Goal: Information Seeking & Learning: Find specific fact

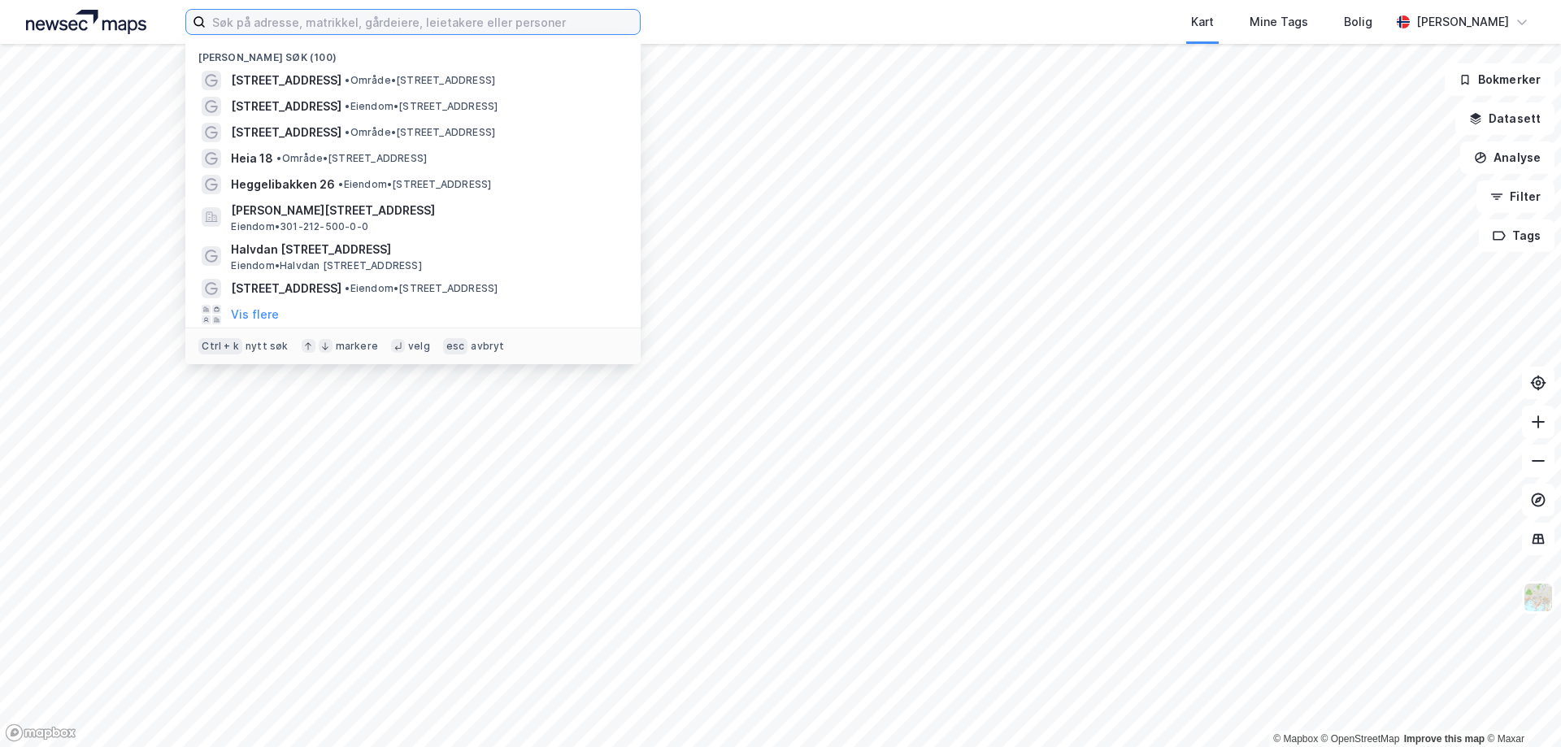
click at [258, 18] on input at bounding box center [423, 22] width 434 height 24
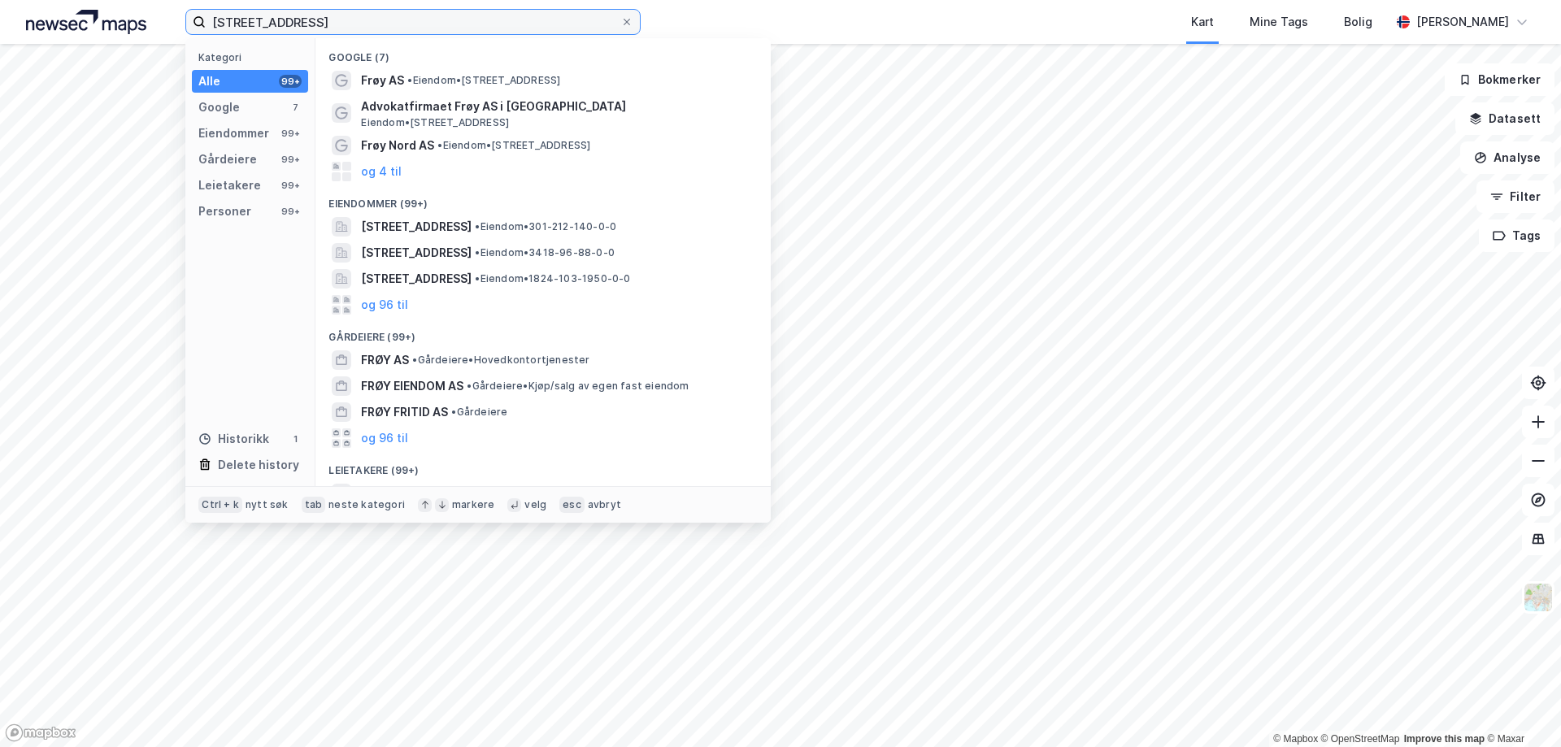
type input "[STREET_ADDRESS]"
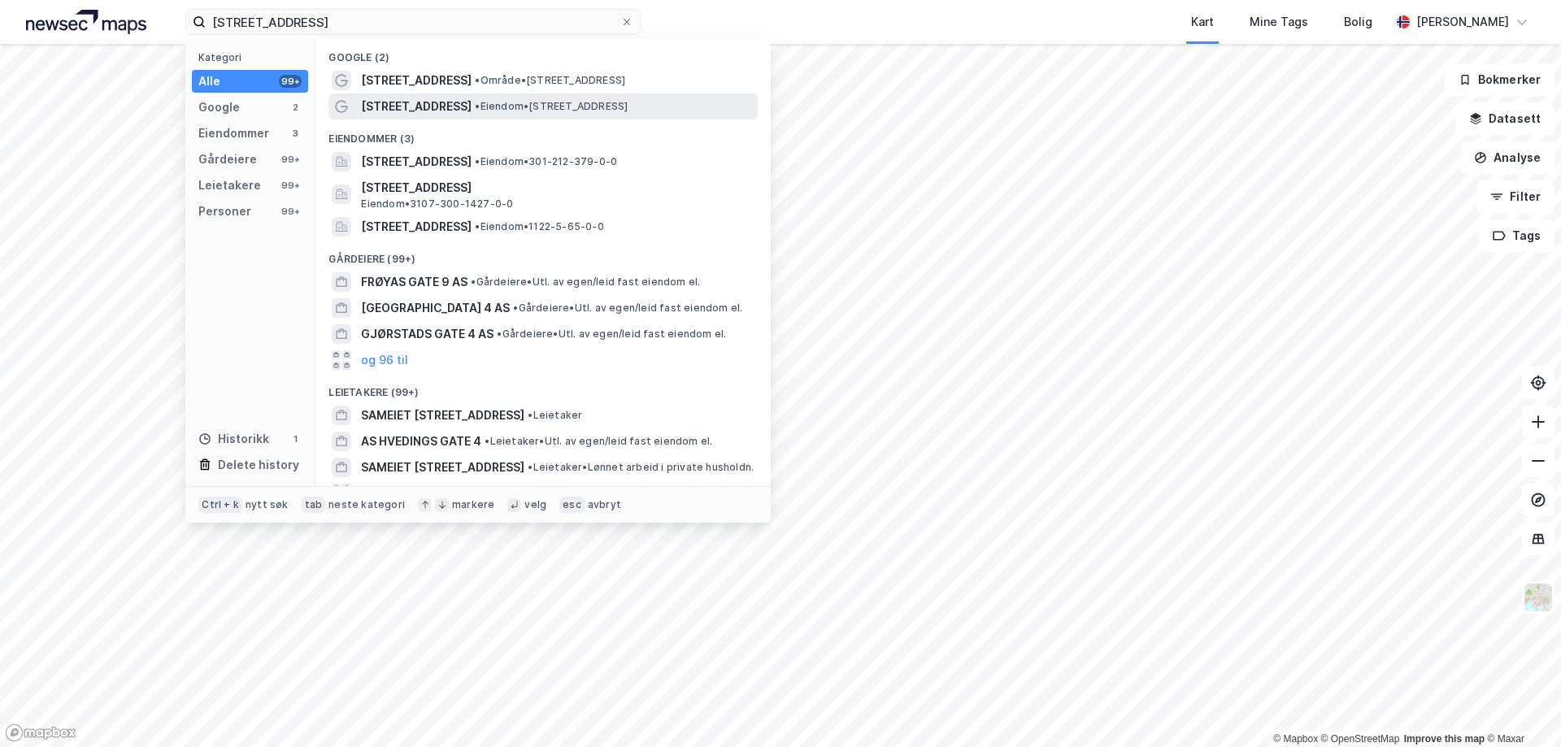
click at [553, 98] on div "[STREET_ADDRESS] • Eiendom • [STREET_ADDRESS]" at bounding box center [557, 107] width 393 height 20
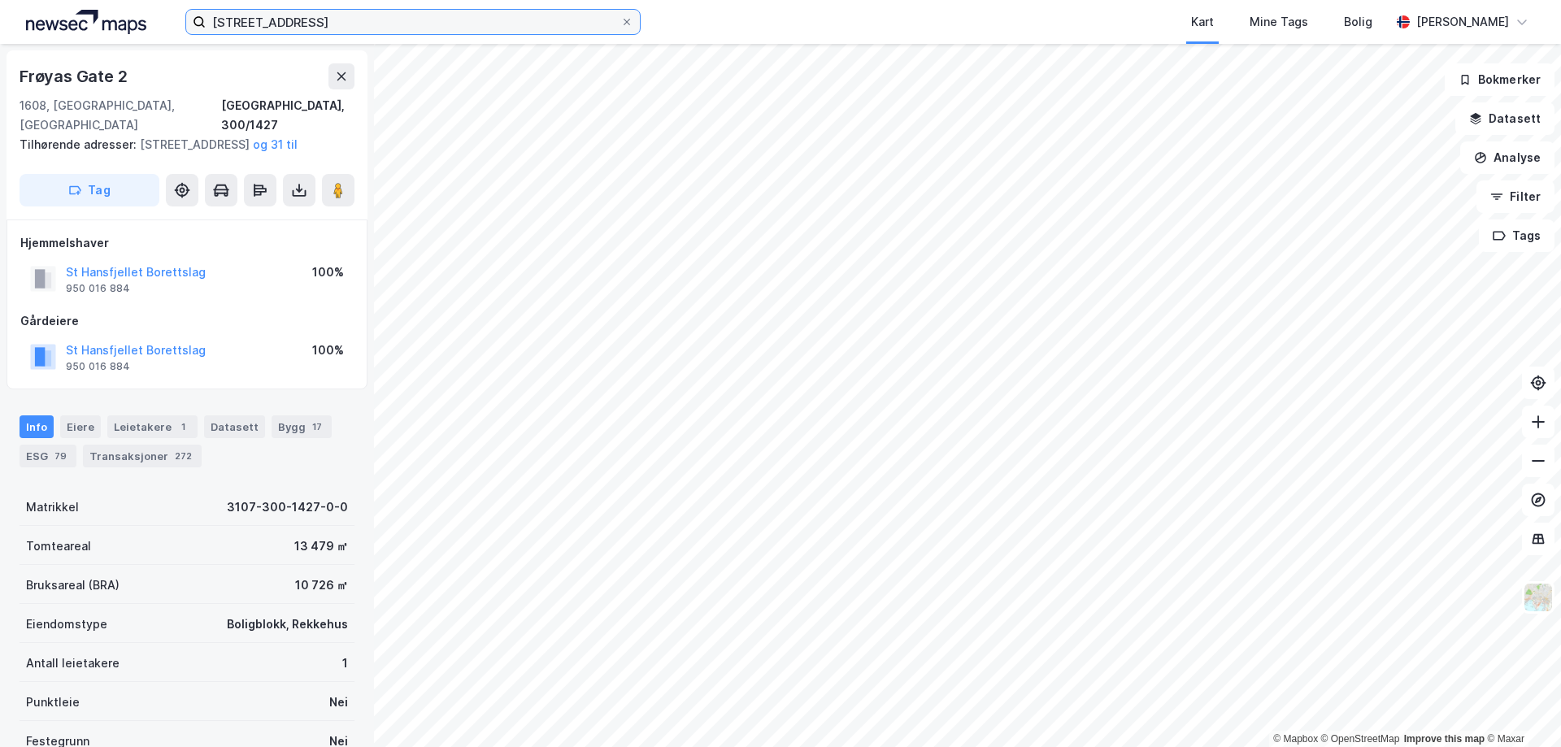
click at [300, 23] on input "[STREET_ADDRESS]" at bounding box center [413, 22] width 415 height 24
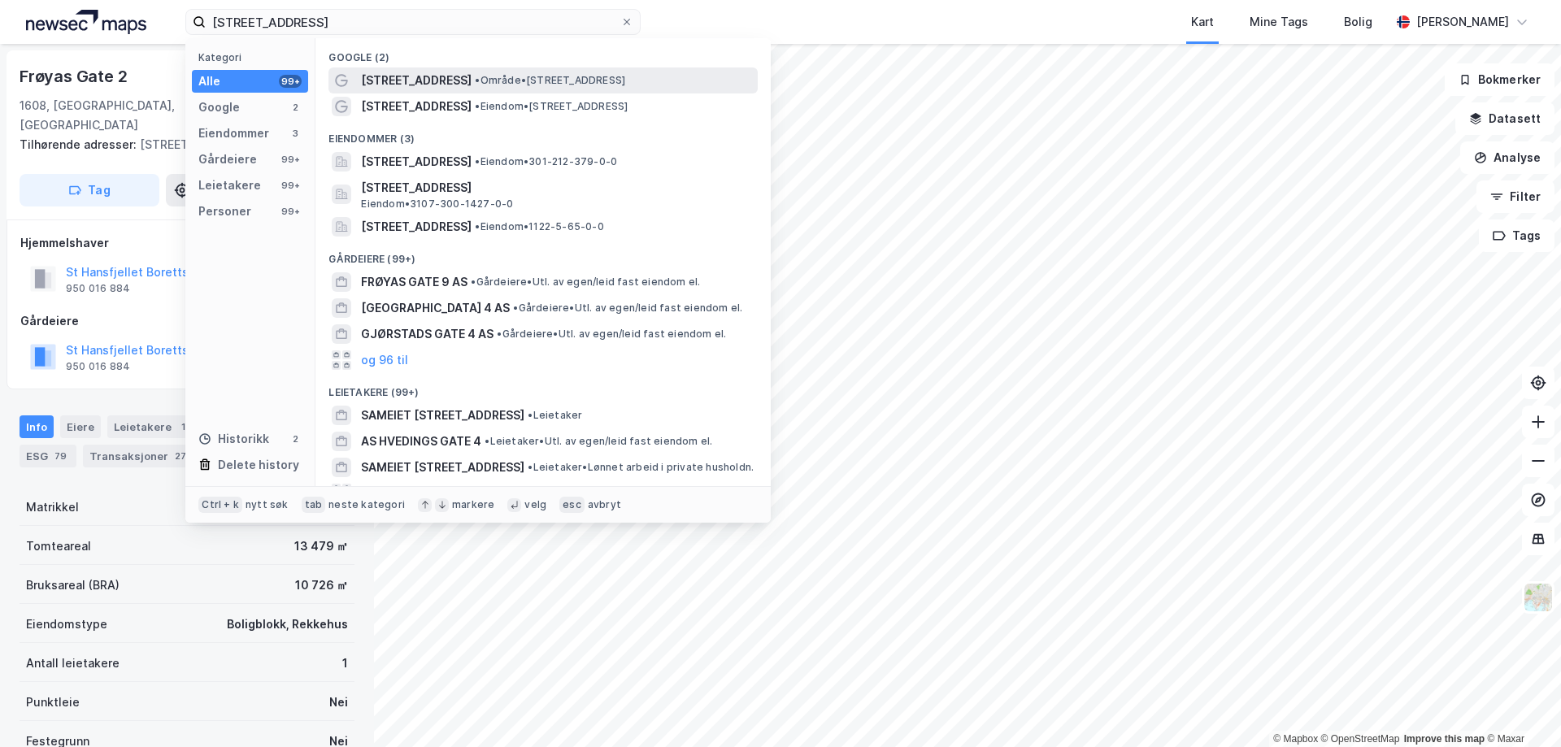
click at [490, 76] on span "• Område • [STREET_ADDRESS]" at bounding box center [550, 80] width 150 height 13
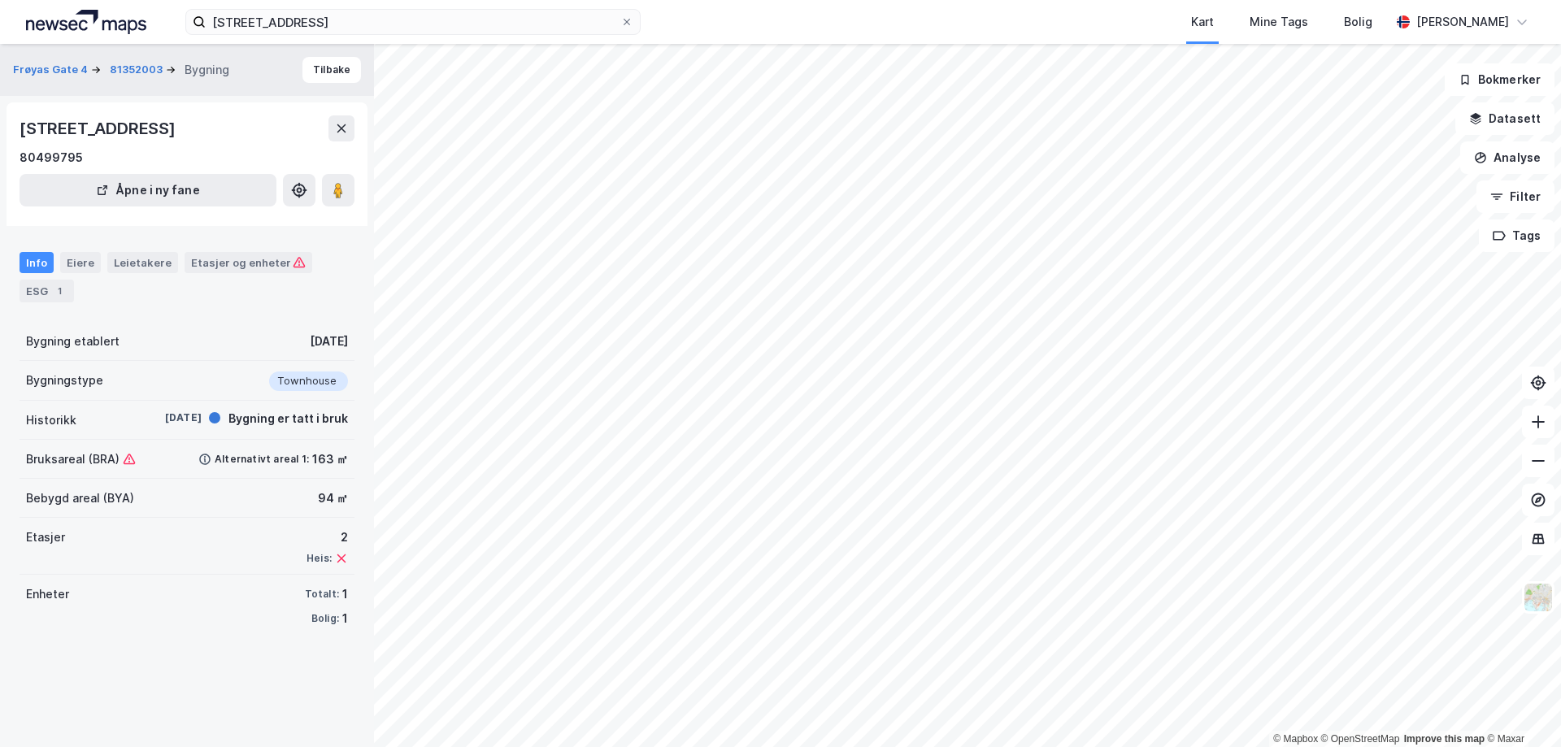
click at [127, 457] on icon at bounding box center [129, 459] width 13 height 13
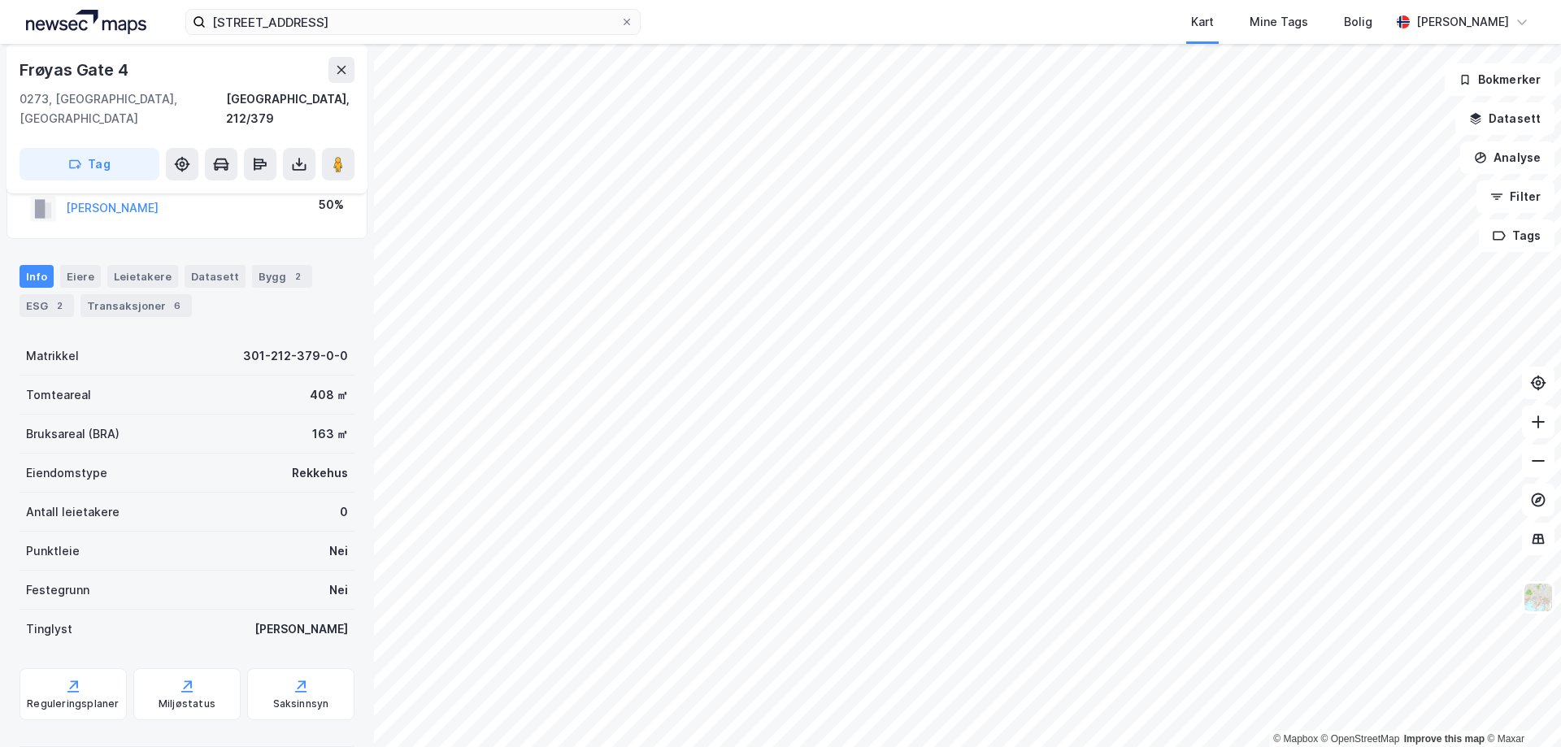
scroll to position [154, 0]
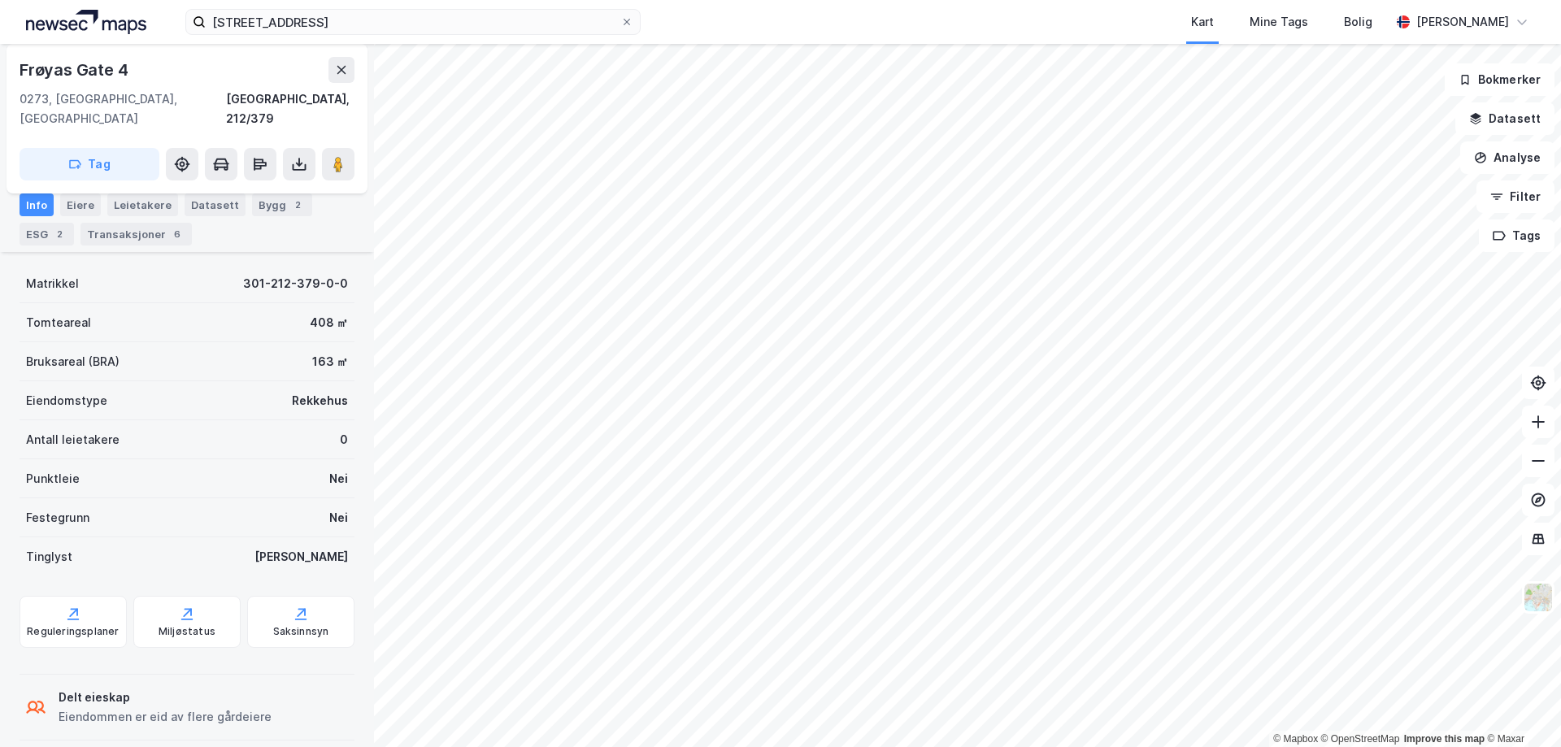
click at [269, 695] on div "Delt eieskap Eiendommen er eid av flere gårdeiere" at bounding box center [187, 707] width 335 height 65
click at [62, 667] on div "Delt eieskap Eiendommen er eid av flere gårdeiere" at bounding box center [187, 707] width 335 height 80
click at [109, 688] on div "Delt eieskap" at bounding box center [165, 698] width 213 height 20
click at [125, 688] on div "Delt eieskap" at bounding box center [165, 698] width 213 height 20
click at [128, 688] on div "Delt eieskap" at bounding box center [165, 698] width 213 height 20
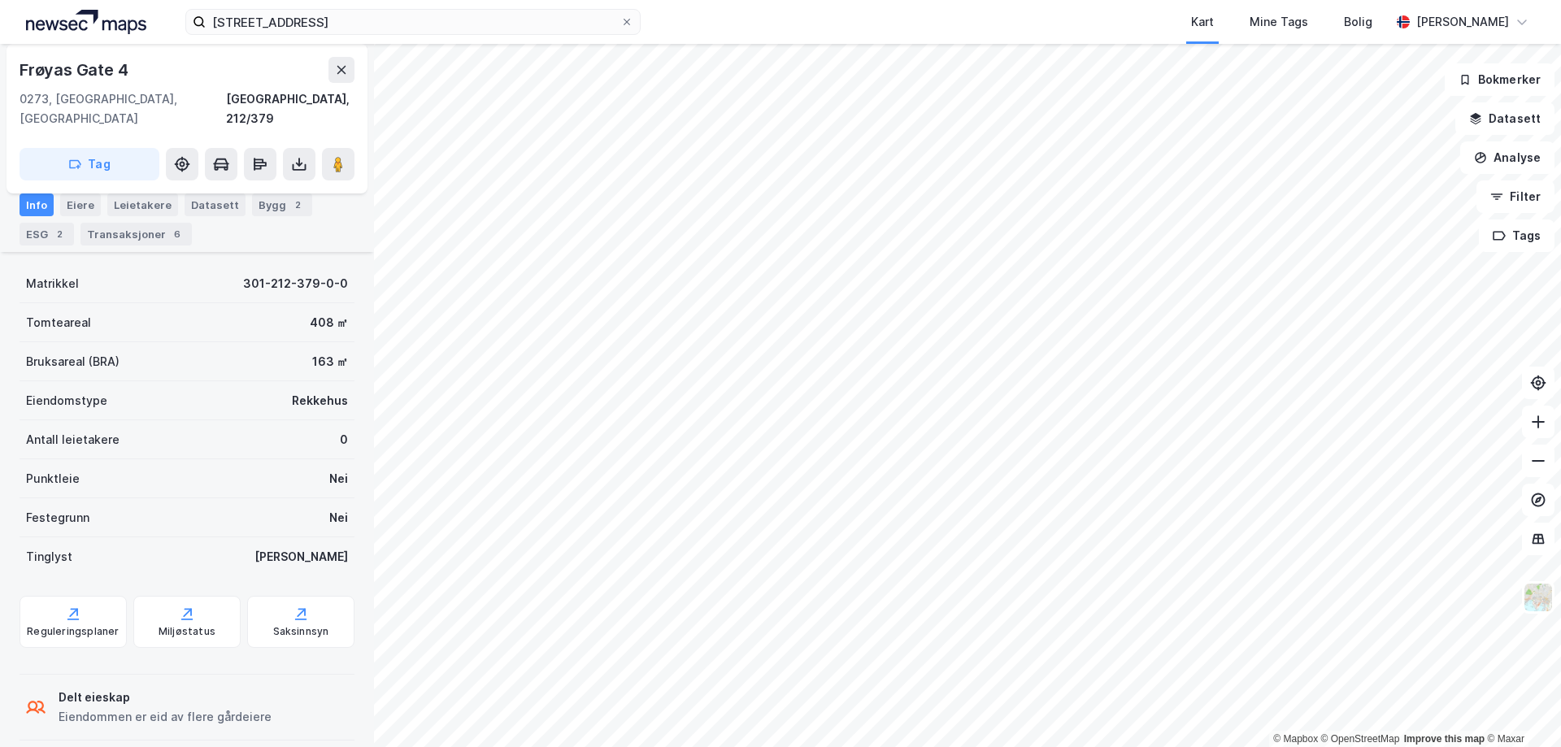
drag, startPoint x: 131, startPoint y: 684, endPoint x: 202, endPoint y: 699, distance: 73.0
click at [140, 688] on div "Delt eieskap" at bounding box center [165, 698] width 213 height 20
drag, startPoint x: 202, startPoint y: 699, endPoint x: 215, endPoint y: 700, distance: 13.0
click at [206, 707] on div "Eiendommen er eid av flere gårdeiere" at bounding box center [165, 717] width 213 height 20
click at [218, 707] on div "Eiendommen er eid av flere gårdeiere" at bounding box center [165, 717] width 213 height 20
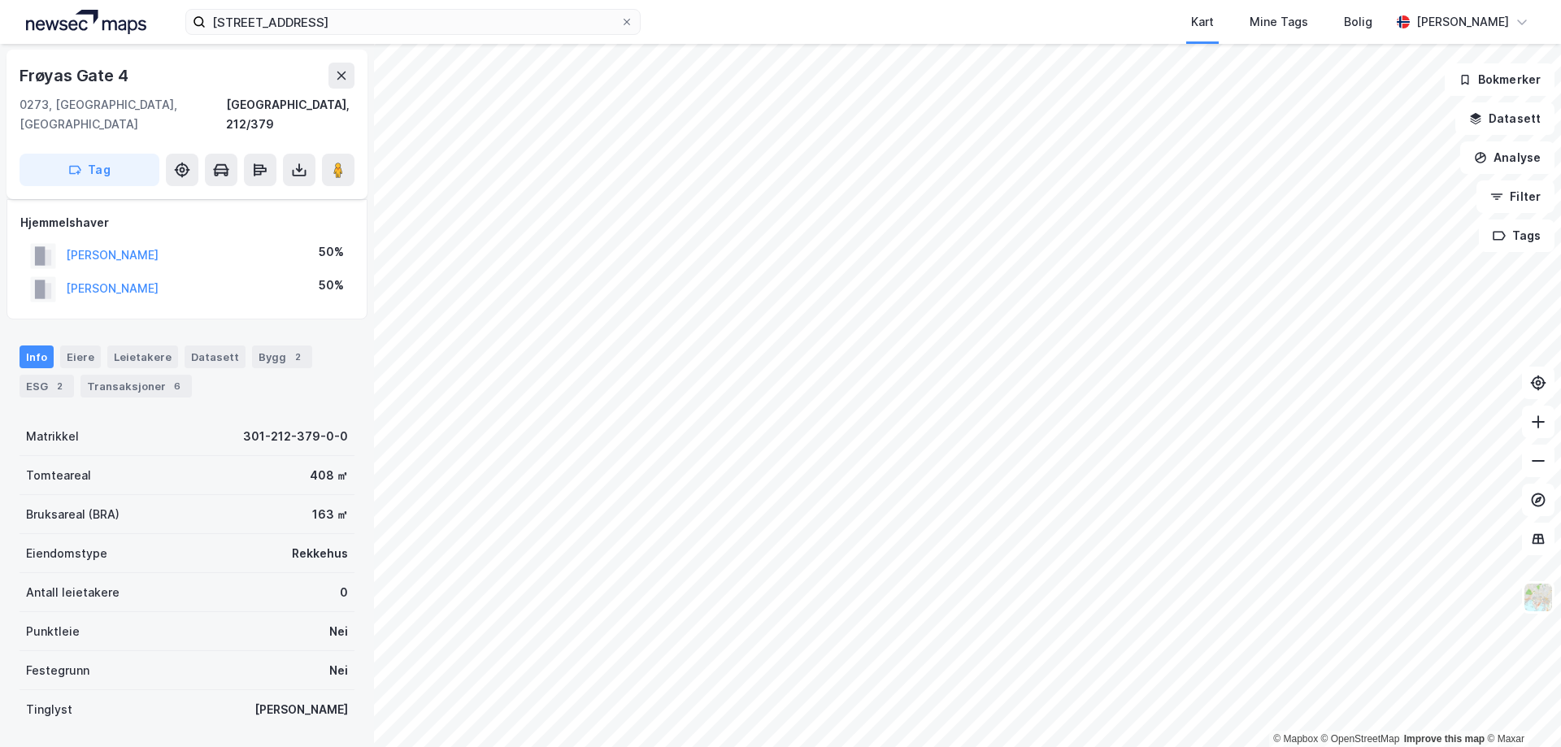
scroll to position [0, 0]
drag, startPoint x: 261, startPoint y: 274, endPoint x: 63, endPoint y: 269, distance: 198.4
click at [63, 273] on div "[PERSON_NAME] 50%" at bounding box center [186, 289] width 333 height 33
copy button "[PERSON_NAME]"
click at [262, 346] on div "Bygg 2" at bounding box center [282, 357] width 60 height 23
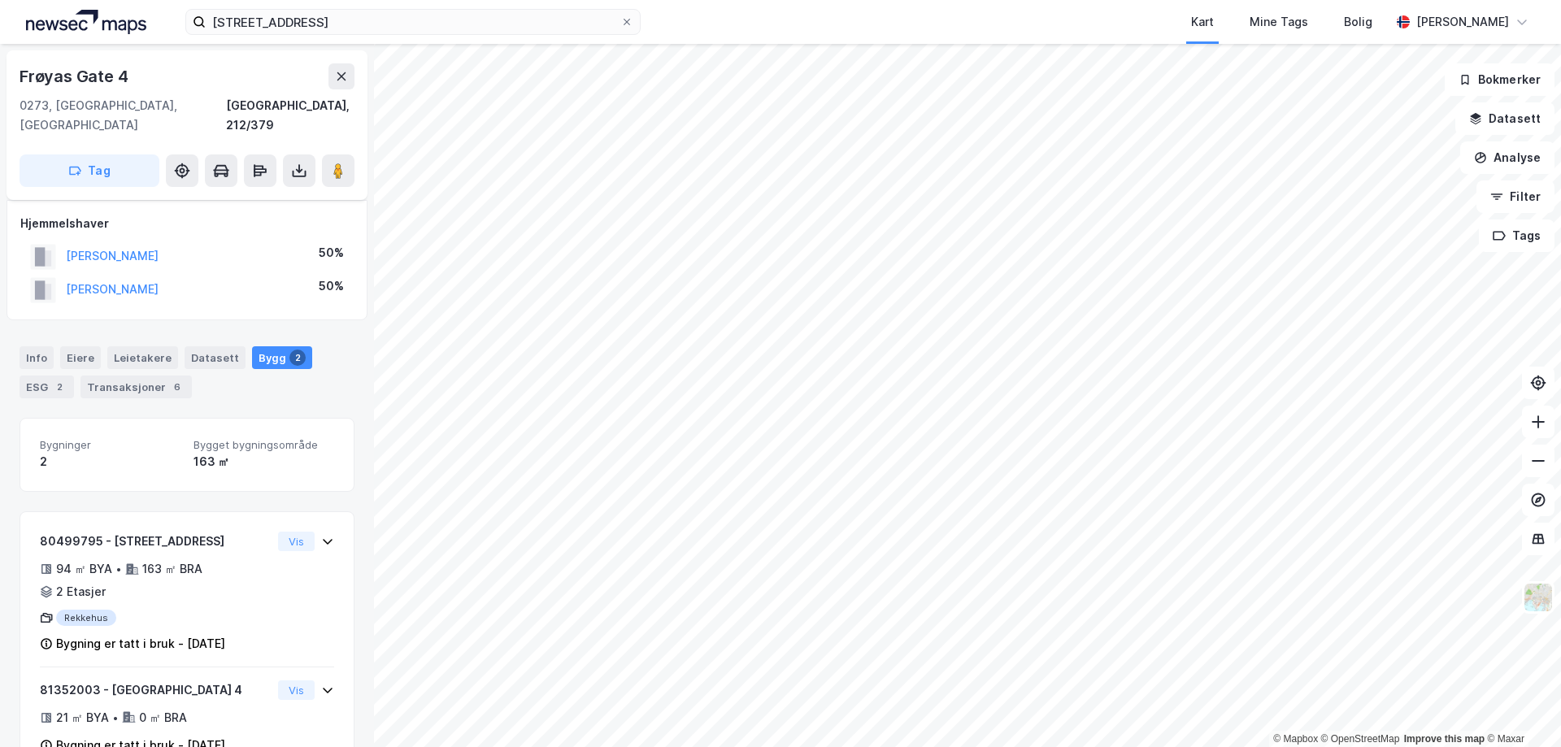
scroll to position [28, 0]
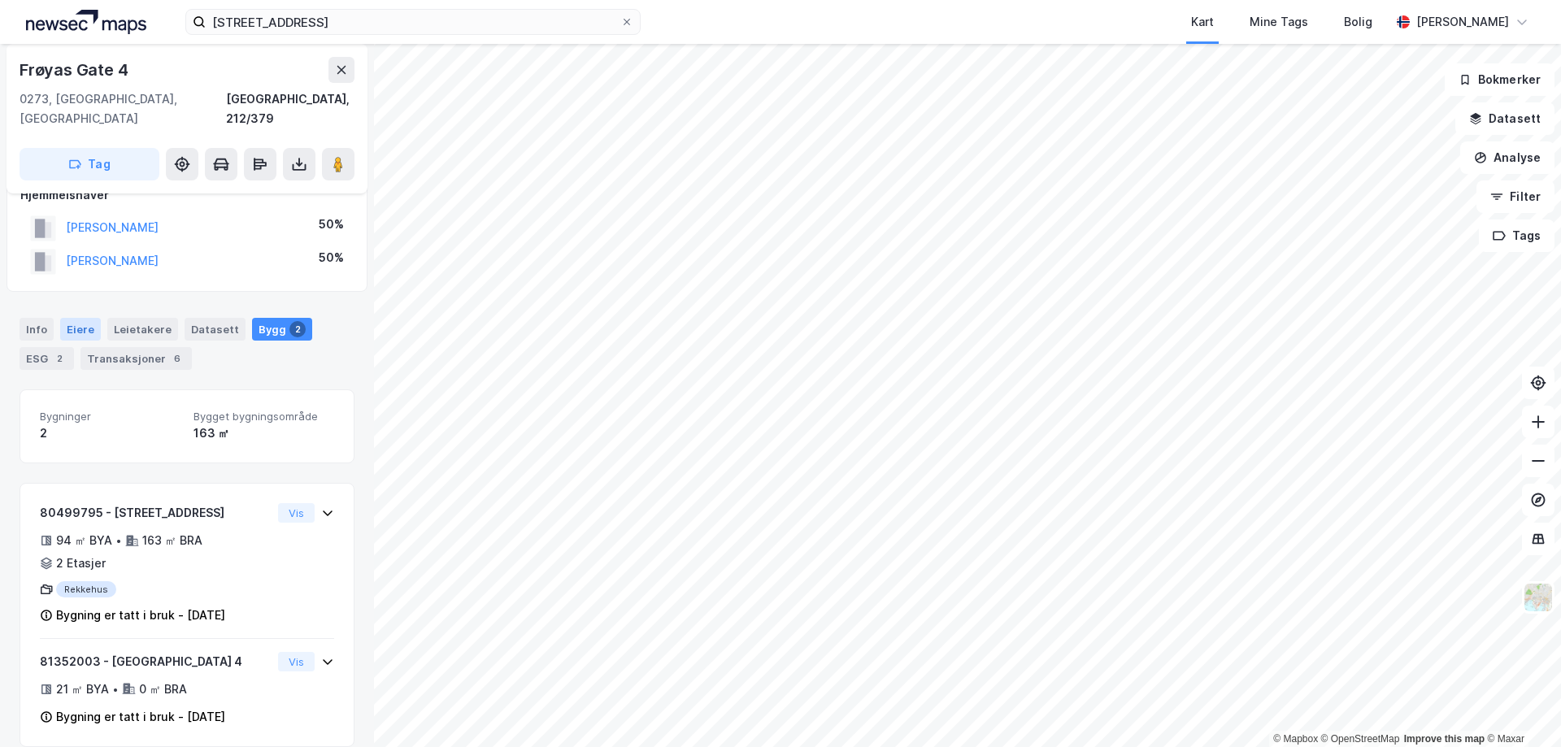
click at [72, 318] on div "Eiere" at bounding box center [80, 329] width 41 height 23
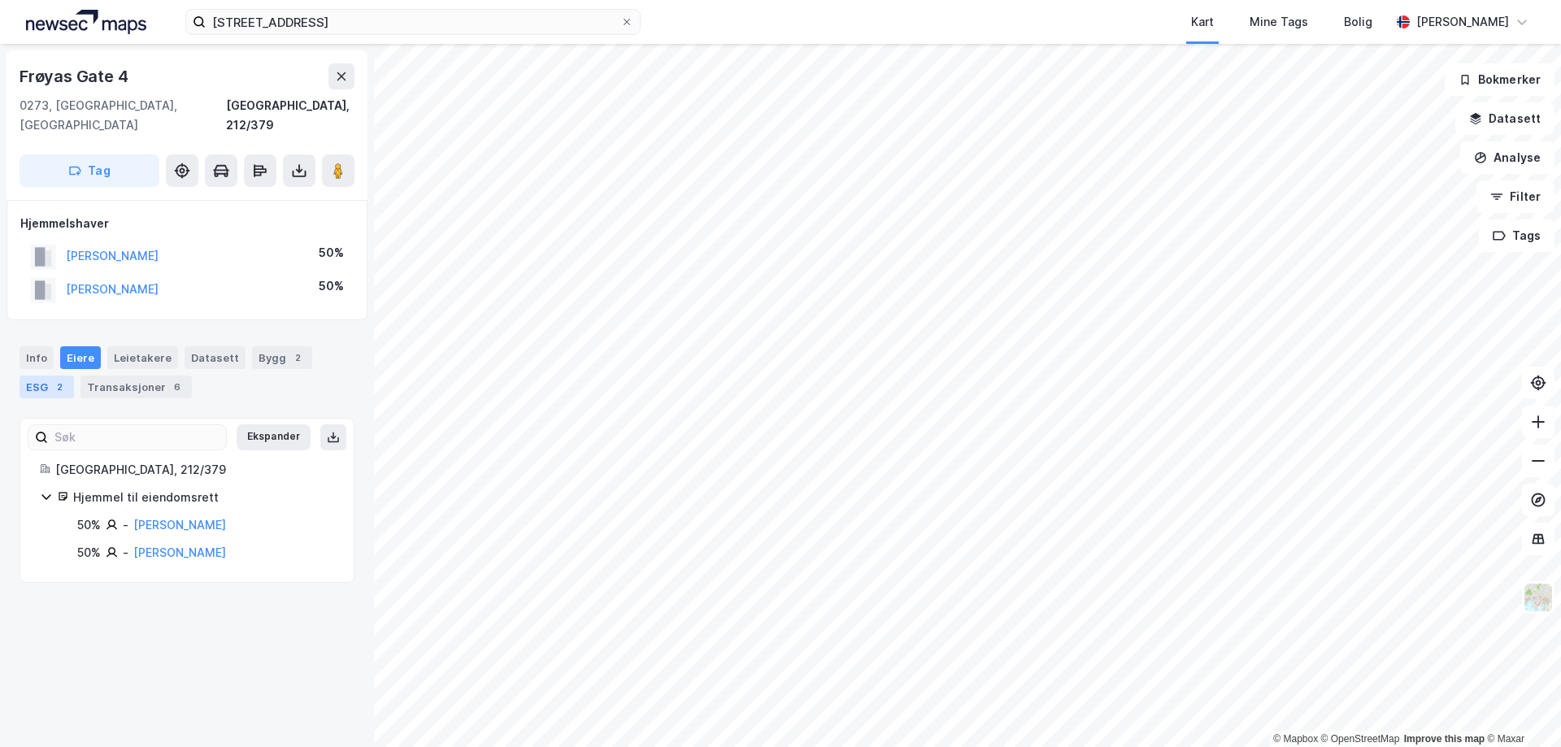
click at [42, 376] on div "ESG 2" at bounding box center [47, 387] width 54 height 23
